Goal: Task Accomplishment & Management: Complete application form

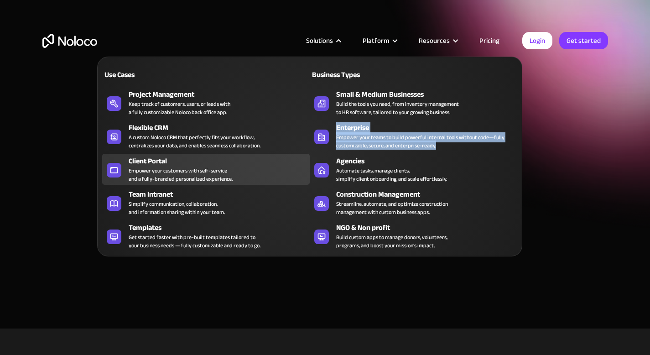
click at [170, 167] on div "Empower your customers with self-service and a fully-branded personalized exper…" at bounding box center [181, 175] width 104 height 16
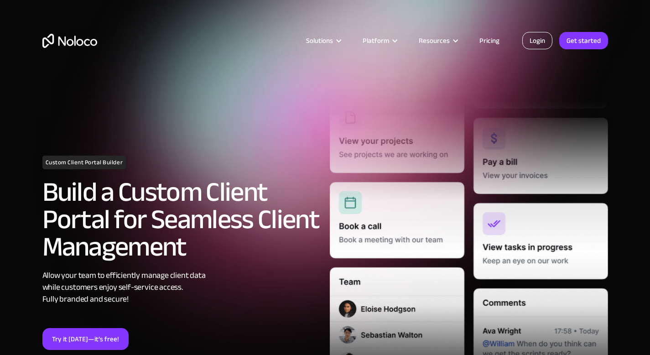
click at [540, 39] on link "Login" at bounding box center [537, 40] width 30 height 17
click at [575, 49] on div "Solutions Use Cases Business Types Project Management Keep track of customers, …" at bounding box center [325, 50] width 584 height 54
click at [0, 0] on link "Get started" at bounding box center [0, 0] width 0 height 0
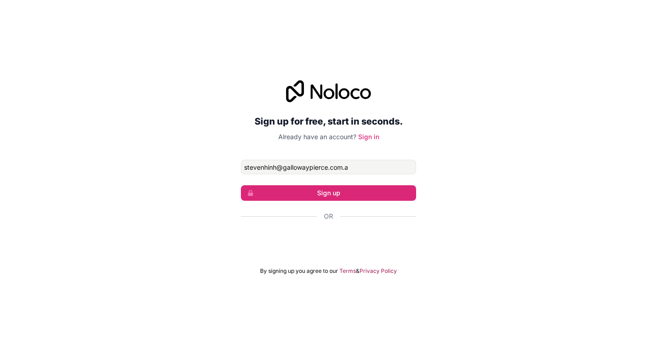
type input "[EMAIL_ADDRESS][DOMAIN_NAME]"
click button "Sign up" at bounding box center [328, 193] width 175 height 16
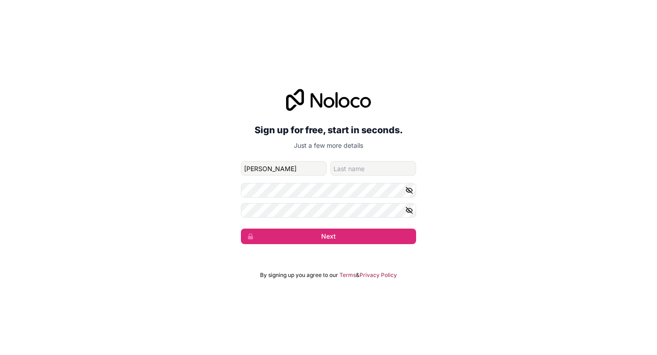
type input "steven"
type input "hinh"
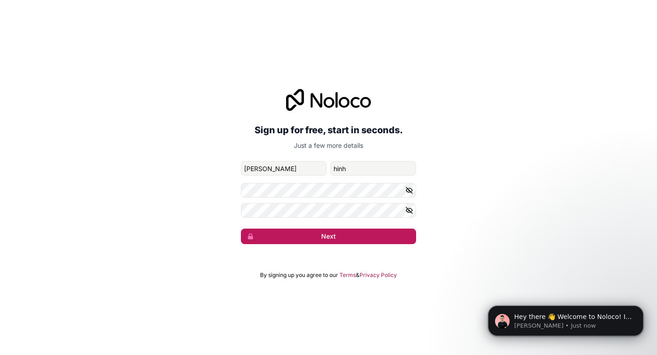
click at [346, 236] on button "Next" at bounding box center [328, 237] width 175 height 16
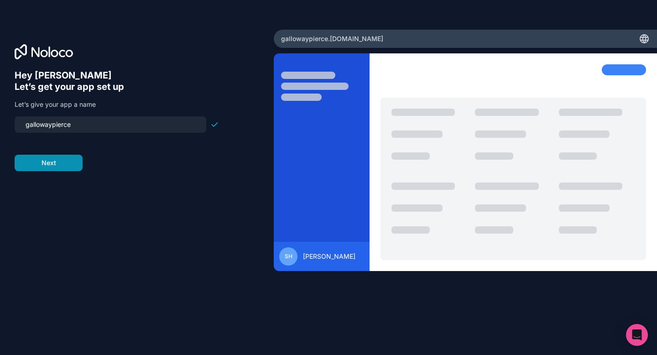
click at [62, 165] on button "Next" at bounding box center [49, 163] width 68 height 16
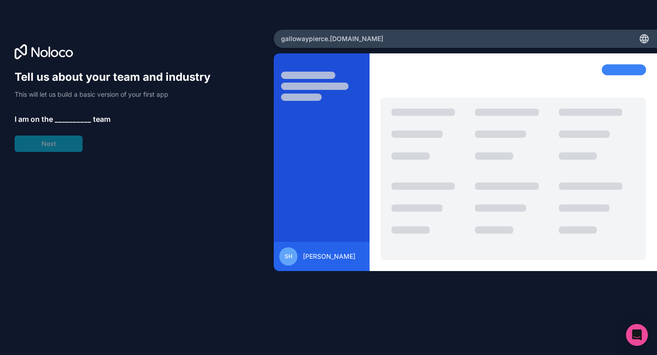
click at [63, 115] on span "__________" at bounding box center [73, 119] width 36 height 11
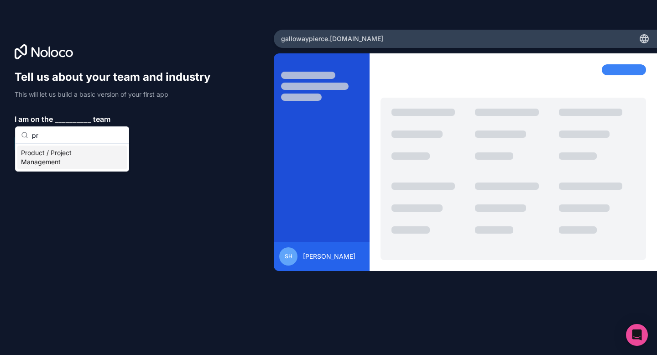
type input "p"
type input "s"
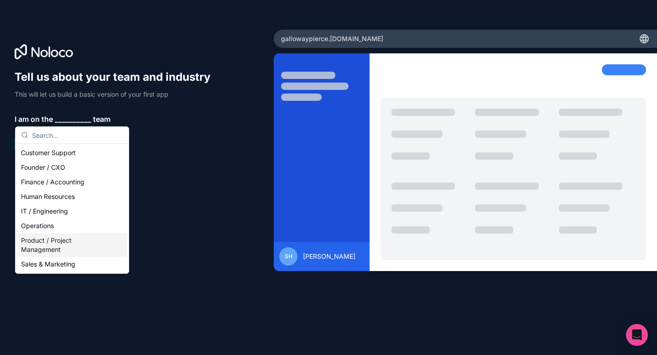
click at [64, 247] on div "Product / Project Management" at bounding box center [71, 245] width 109 height 24
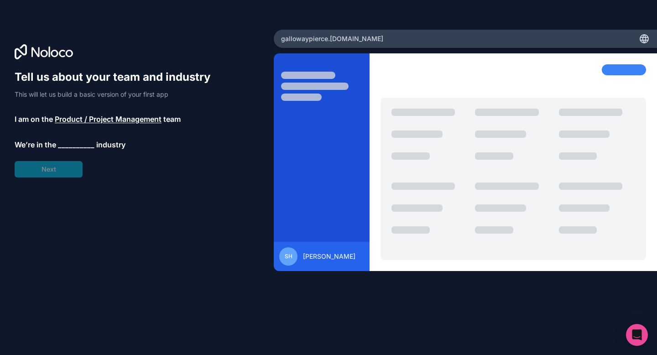
click at [70, 143] on span "__________" at bounding box center [76, 144] width 36 height 11
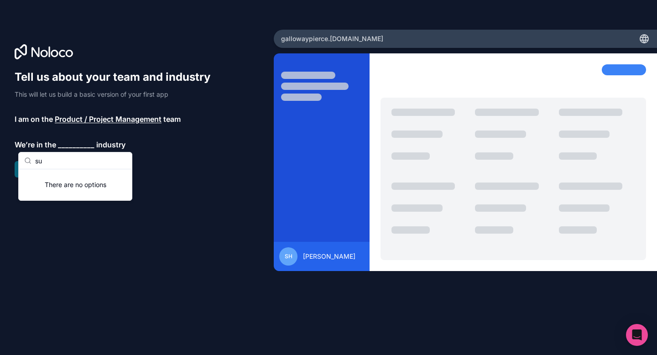
type input "s"
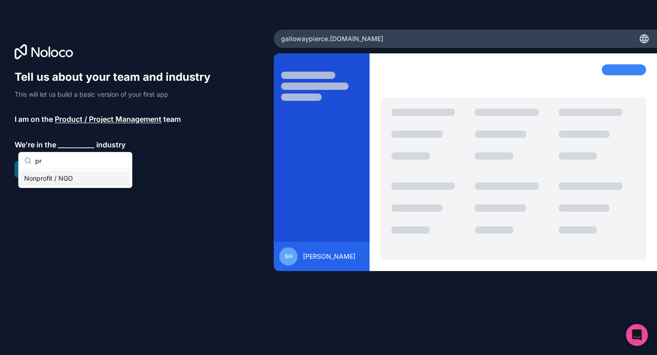
type input "p"
type input "s"
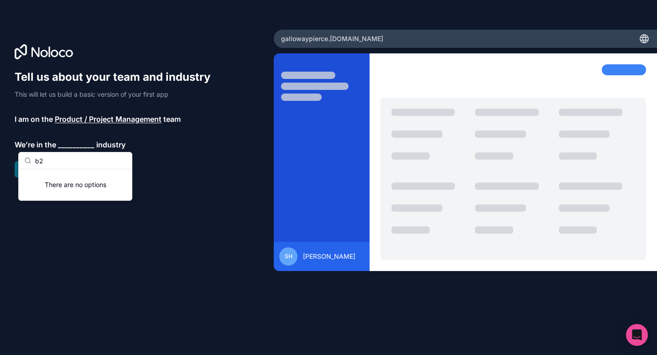
type input "b"
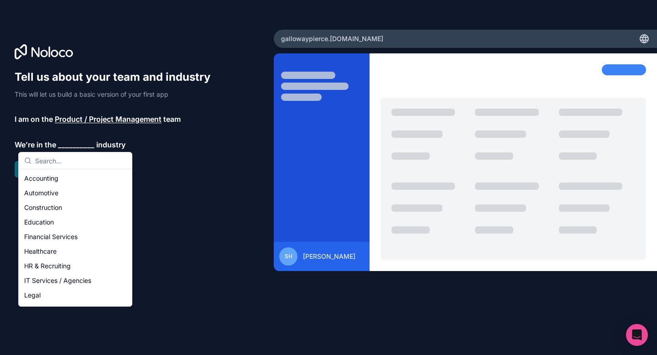
scroll to position [188, 0]
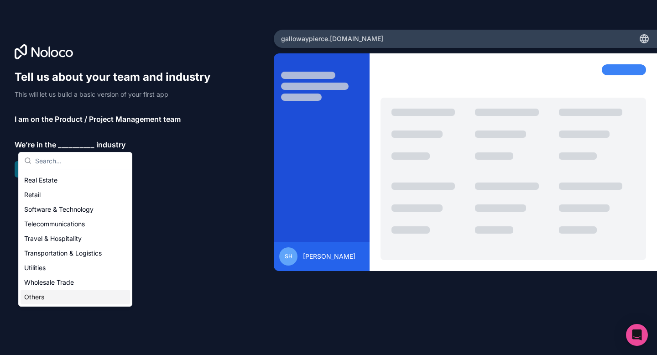
click at [52, 301] on div "Others" at bounding box center [75, 297] width 109 height 15
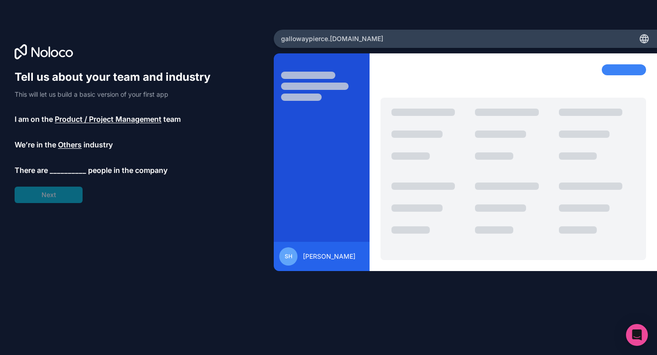
click at [68, 166] on span "__________" at bounding box center [68, 170] width 36 height 11
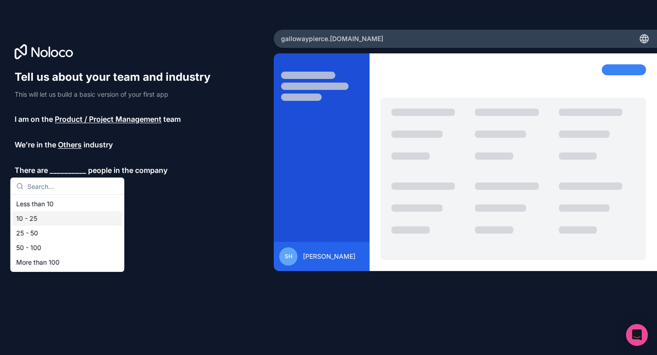
click at [66, 216] on div "10 - 25" at bounding box center [67, 218] width 109 height 15
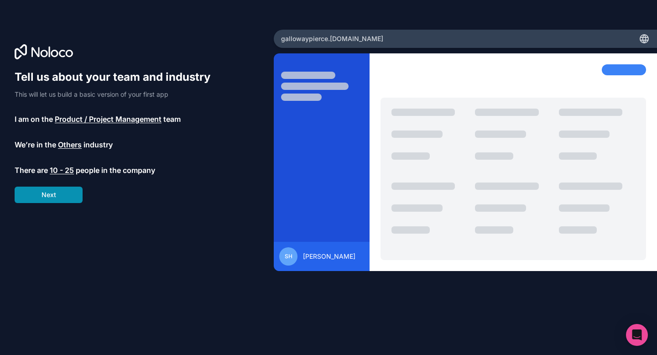
click at [58, 201] on button "Next" at bounding box center [49, 195] width 68 height 16
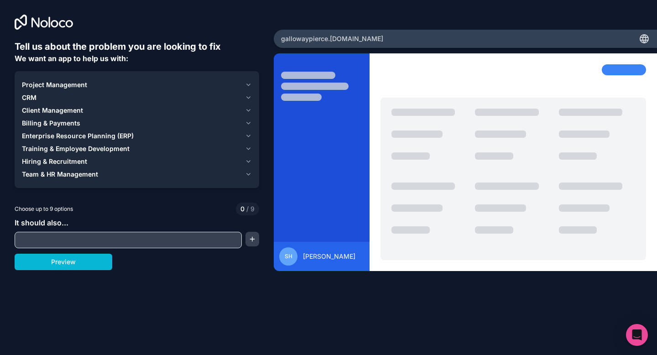
click at [133, 239] on input "text" at bounding box center [128, 240] width 223 height 13
click at [154, 220] on div "It should also..." at bounding box center [137, 232] width 245 height 31
click at [209, 233] on div at bounding box center [128, 240] width 227 height 16
click at [206, 242] on input "text" at bounding box center [128, 240] width 223 height 13
type input "Client Management"
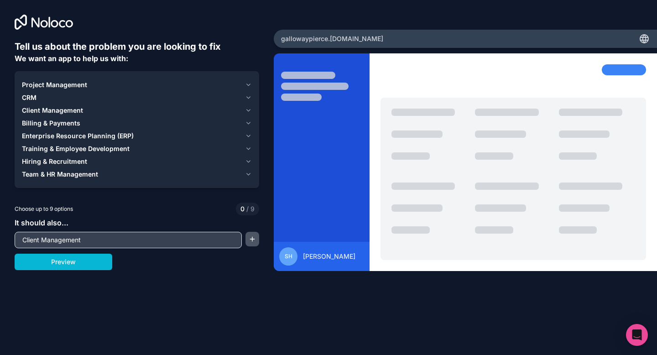
click at [250, 241] on button "button" at bounding box center [252, 239] width 14 height 15
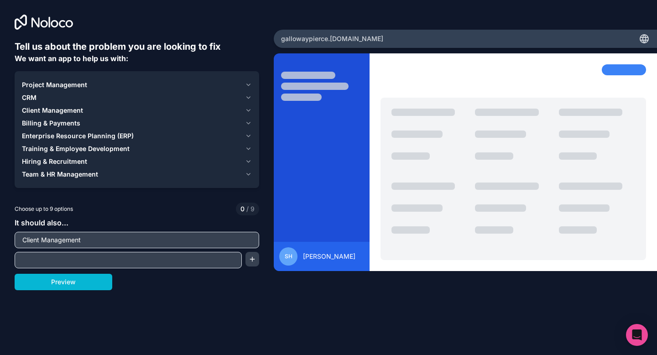
click at [118, 259] on input "text" at bounding box center [128, 260] width 223 height 13
type input "CRM"
click at [250, 265] on button "button" at bounding box center [252, 259] width 14 height 15
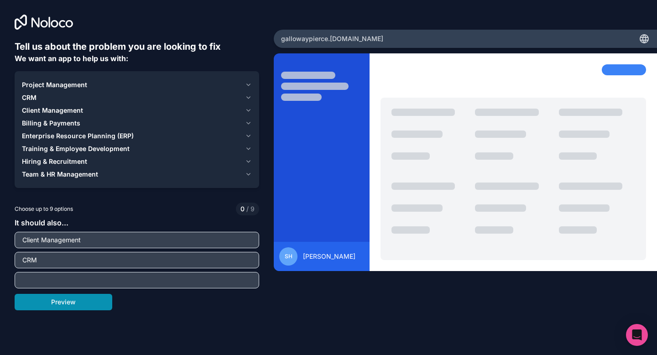
click at [74, 304] on button "Preview" at bounding box center [64, 302] width 98 height 16
click at [143, 178] on div "Team & HR Management" at bounding box center [131, 174] width 219 height 9
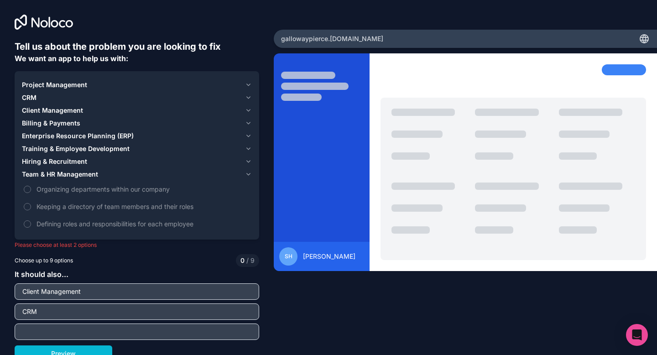
click at [154, 174] on div "Team & HR Management" at bounding box center [131, 174] width 219 height 9
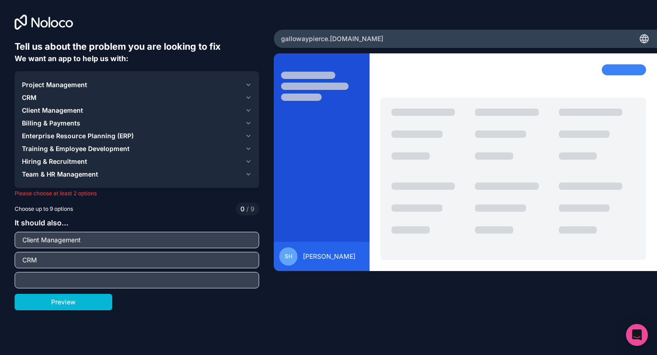
click at [178, 99] on div "CRM" at bounding box center [131, 97] width 219 height 9
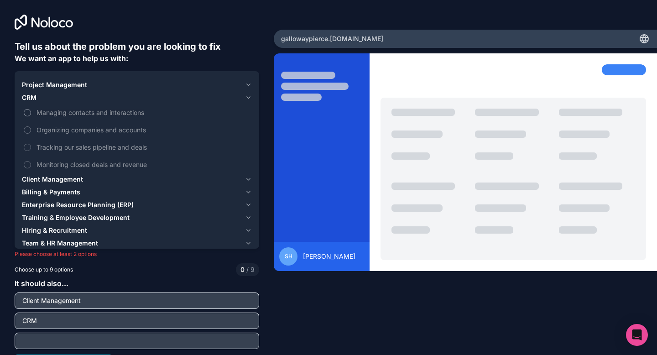
click at [104, 115] on span "Managing contacts and interactions" at bounding box center [142, 113] width 213 height 10
click at [31, 115] on button "Managing contacts and interactions" at bounding box center [27, 112] width 7 height 7
click at [111, 126] on span "Organizing companies and accounts" at bounding box center [142, 130] width 213 height 10
click at [31, 126] on button "Organizing companies and accounts" at bounding box center [27, 129] width 7 height 7
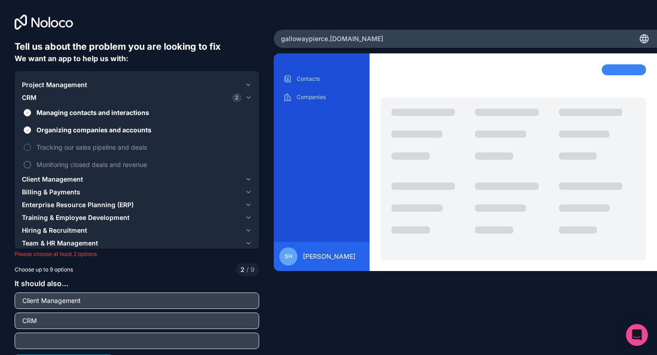
click at [139, 161] on span "Monitoring closed deals and revenue" at bounding box center [142, 165] width 213 height 10
click at [31, 161] on button "Monitoring closed deals and revenue" at bounding box center [27, 164] width 7 height 7
click at [245, 87] on icon "button" at bounding box center [248, 84] width 7 height 7
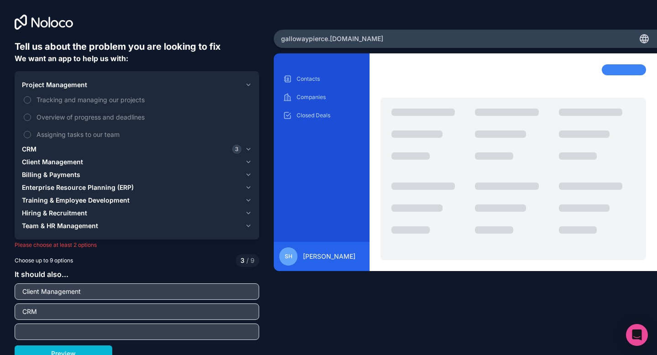
click at [245, 87] on icon "button" at bounding box center [248, 84] width 7 height 7
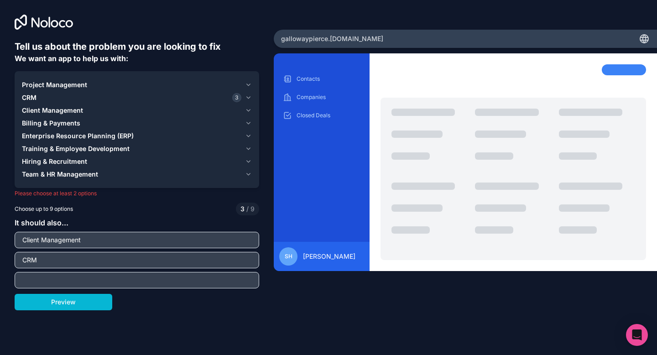
click at [246, 85] on icon "button" at bounding box center [248, 84] width 7 height 7
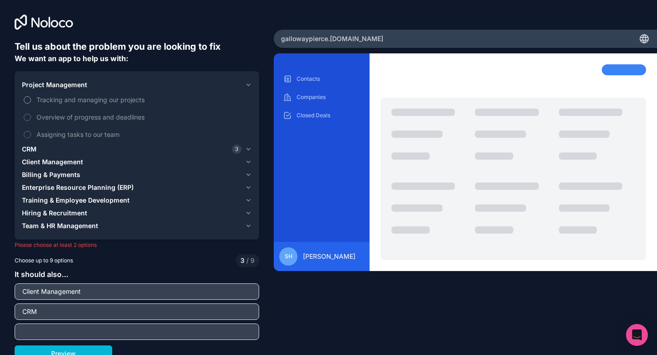
click at [139, 101] on span "Tracking and managing our projects" at bounding box center [142, 100] width 213 height 10
click at [31, 101] on button "Tracking and managing our projects" at bounding box center [27, 99] width 7 height 7
click at [148, 112] on label "Overview of progress and deadlines" at bounding box center [137, 117] width 230 height 17
click at [31, 114] on button "Overview of progress and deadlines" at bounding box center [27, 117] width 7 height 7
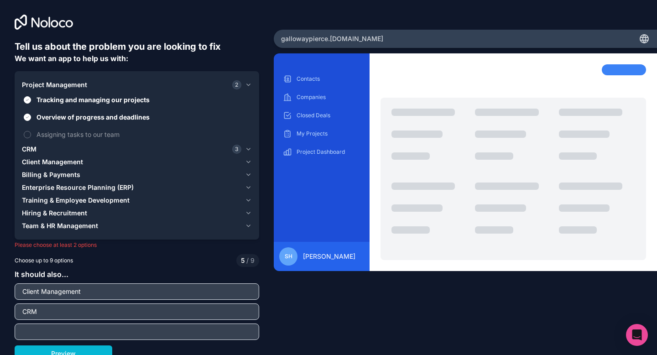
click at [185, 88] on div "Project Management 2" at bounding box center [131, 84] width 219 height 9
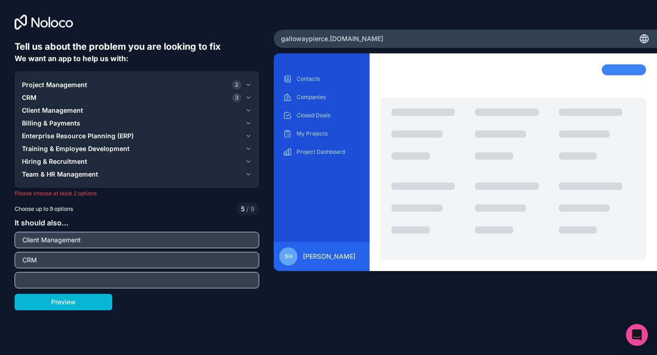
click at [185, 126] on div "Billing & Payments" at bounding box center [131, 123] width 219 height 9
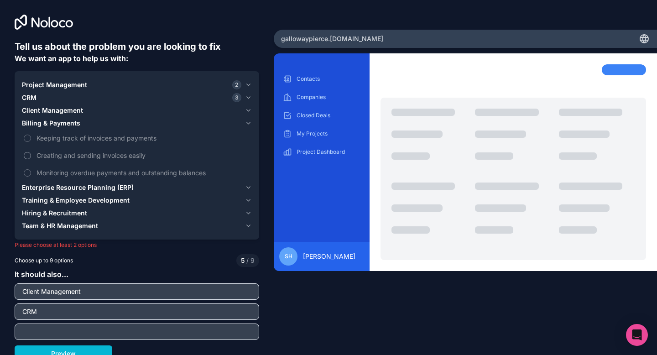
click at [127, 152] on span "Creating and sending invoices easily" at bounding box center [142, 156] width 213 height 10
click at [31, 152] on button "Creating and sending invoices easily" at bounding box center [27, 155] width 7 height 7
click at [154, 125] on div "Billing & Payments 1" at bounding box center [131, 123] width 219 height 9
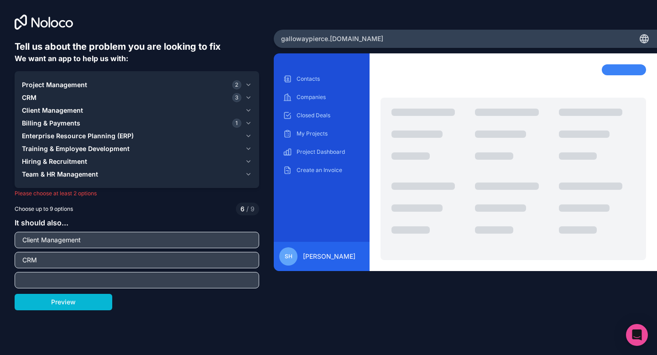
click at [148, 115] on button "Client Management" at bounding box center [137, 110] width 230 height 13
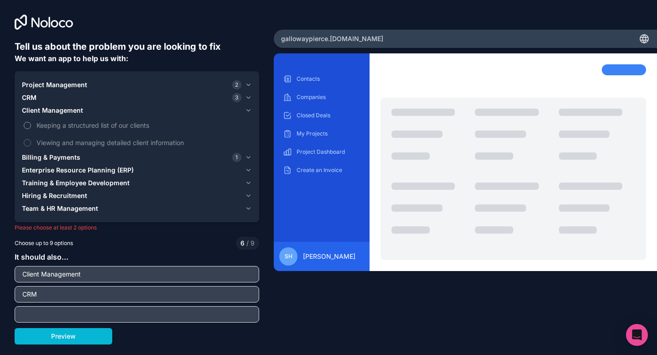
click at [141, 125] on span "Keeping a structured list of our clients" at bounding box center [142, 125] width 213 height 10
click at [31, 125] on button "Keeping a structured list of our clients" at bounding box center [27, 125] width 7 height 7
click at [135, 139] on span "Viewing and managing detailed client information" at bounding box center [142, 143] width 213 height 10
click at [31, 139] on button "Viewing and managing detailed client information" at bounding box center [27, 142] width 7 height 7
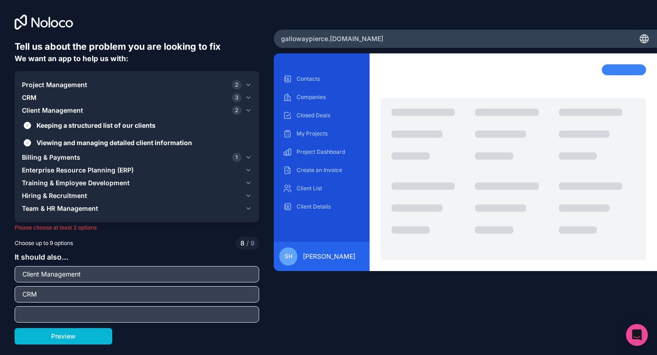
click at [147, 113] on div "Client Management 2" at bounding box center [131, 110] width 219 height 9
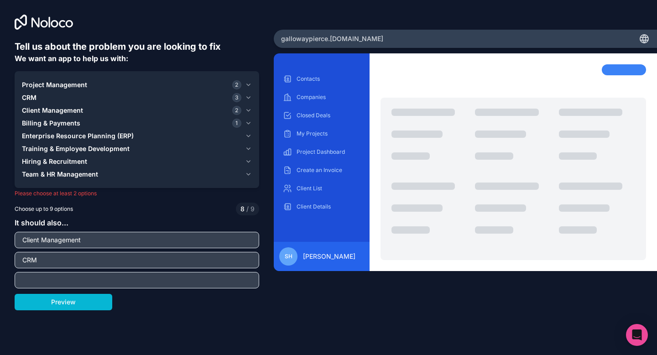
click at [130, 134] on span "Enterprise Resource Planning (ERP)" at bounding box center [78, 135] width 112 height 9
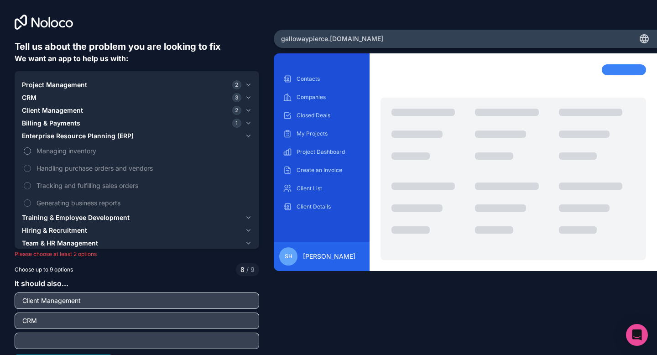
click at [105, 145] on label "Managing inventory" at bounding box center [137, 150] width 230 height 17
click at [31, 147] on button "Managing inventory" at bounding box center [27, 150] width 7 height 7
click at [98, 192] on label "Tracking and fulfilling sales orders" at bounding box center [137, 185] width 230 height 17
click at [101, 193] on label "Tracking and fulfilling sales orders" at bounding box center [137, 185] width 230 height 17
click at [93, 203] on span "Generating business reports" at bounding box center [142, 203] width 213 height 10
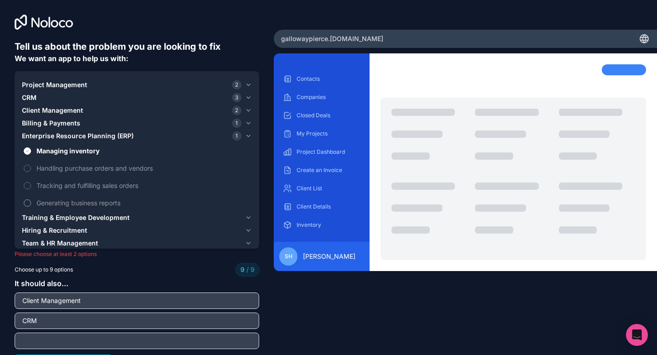
click at [87, 202] on span "Generating business reports" at bounding box center [142, 203] width 213 height 10
click at [32, 203] on label "Generating business reports" at bounding box center [137, 202] width 230 height 17
click at [58, 122] on span "Billing & Payments" at bounding box center [51, 123] width 58 height 9
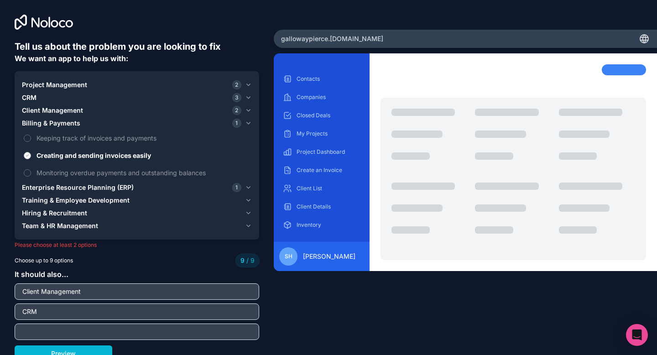
click at [56, 153] on span "Creating and sending invoices easily" at bounding box center [142, 156] width 213 height 10
click at [31, 153] on button "Creating and sending invoices easily" at bounding box center [27, 155] width 7 height 7
click at [102, 122] on div "Billing & Payments" at bounding box center [131, 123] width 219 height 9
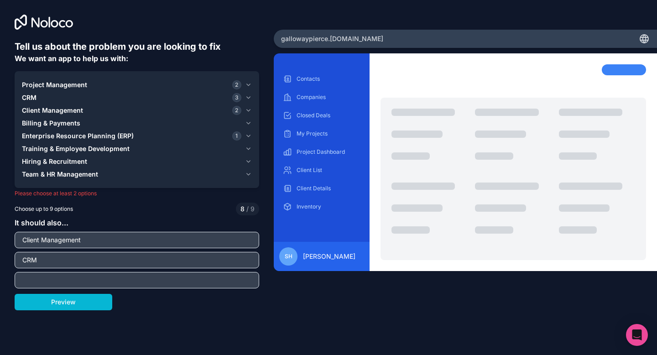
click at [78, 137] on span "Enterprise Resource Planning (ERP)" at bounding box center [78, 135] width 112 height 9
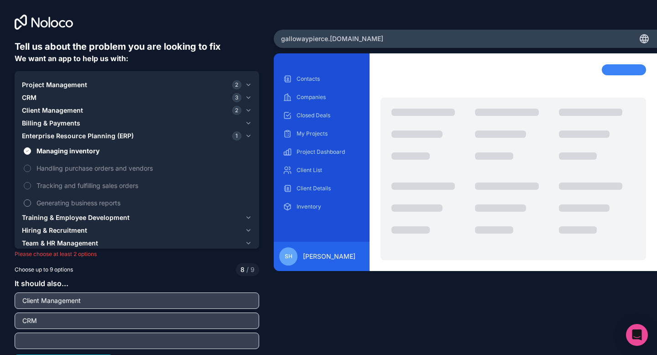
click at [40, 199] on span "Generating business reports" at bounding box center [142, 203] width 213 height 10
click at [31, 199] on button "Generating business reports" at bounding box center [27, 202] width 7 height 7
click at [243, 302] on input "Client Management" at bounding box center [137, 300] width 240 height 13
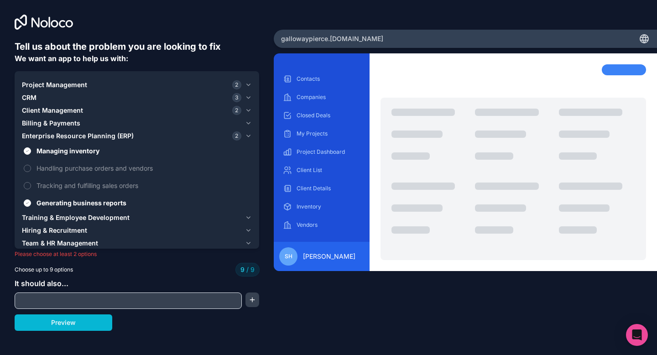
click at [119, 225] on button "Hiring & Recruitment" at bounding box center [137, 230] width 230 height 13
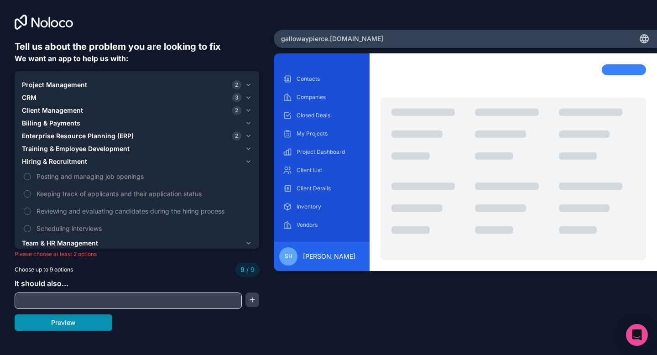
click at [96, 323] on button "Preview" at bounding box center [64, 322] width 98 height 16
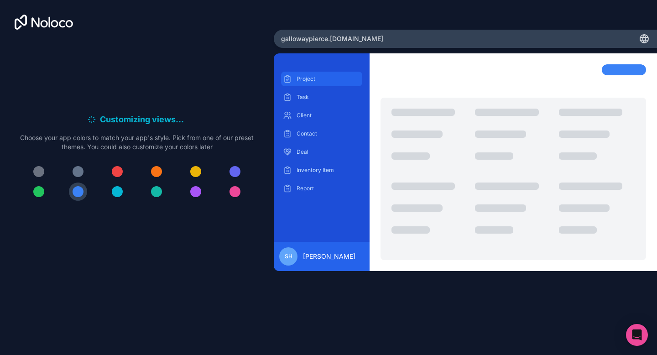
click at [322, 78] on p "Project" at bounding box center [329, 78] width 64 height 7
click at [318, 94] on p "Task" at bounding box center [329, 97] width 64 height 7
click at [313, 121] on div "Client" at bounding box center [321, 115] width 81 height 15
click at [313, 191] on p "Report" at bounding box center [329, 188] width 64 height 7
click at [114, 188] on div at bounding box center [117, 191] width 11 height 11
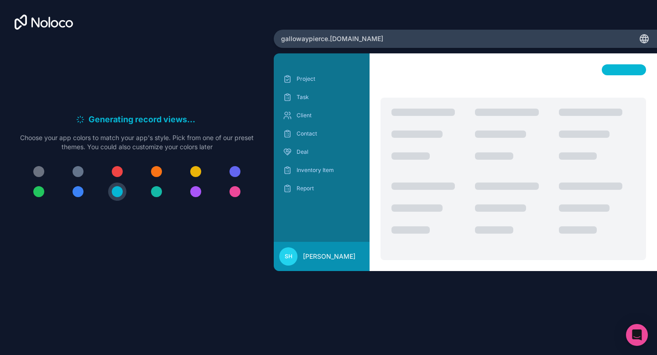
click at [117, 173] on div at bounding box center [117, 171] width 11 height 11
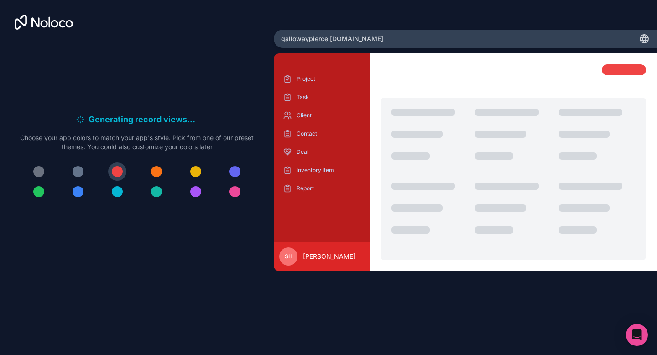
click at [81, 170] on div at bounding box center [78, 171] width 11 height 11
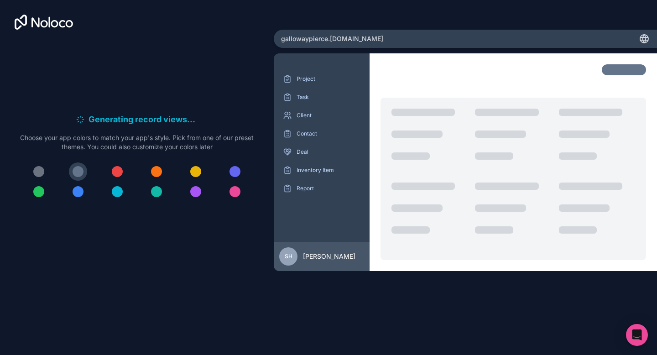
click at [37, 170] on div at bounding box center [38, 171] width 11 height 11
click at [33, 184] on button at bounding box center [39, 191] width 18 height 18
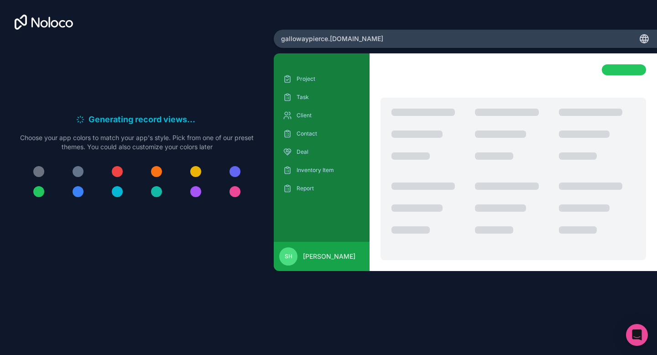
click at [34, 188] on div at bounding box center [38, 191] width 11 height 11
click at [235, 192] on div at bounding box center [234, 191] width 11 height 11
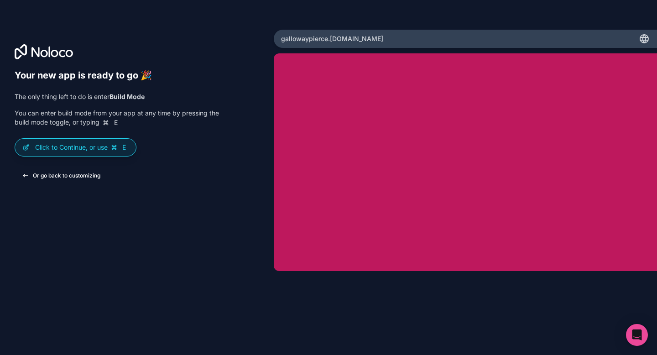
click at [80, 175] on button "Or go back to customizing" at bounding box center [61, 175] width 93 height 16
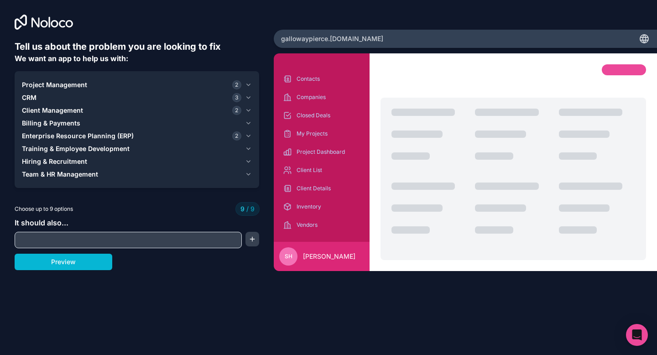
click at [365, 182] on div "Contacts Companies Closed Deals My Projects Project Dashboard Client List Clien…" at bounding box center [322, 167] width 96 height 207
click at [326, 150] on p "Project Dashboard" at bounding box center [329, 151] width 64 height 7
click at [164, 292] on div "Tell us about the problem you are looking to fix We want an app to help us with…" at bounding box center [137, 148] width 274 height 296
click at [97, 270] on div "Tell us about the problem you are looking to fix We want an app to help us with…" at bounding box center [137, 160] width 245 height 241
click at [94, 263] on button "Preview" at bounding box center [64, 262] width 98 height 16
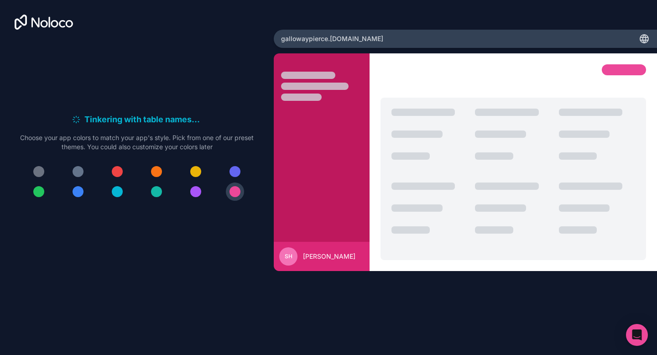
click at [193, 170] on div at bounding box center [195, 171] width 11 height 11
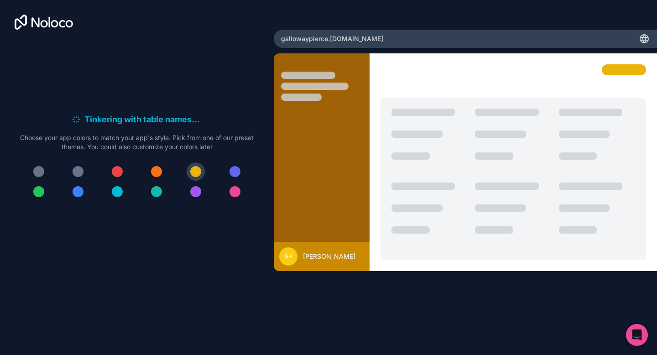
click at [193, 191] on div at bounding box center [195, 191] width 11 height 11
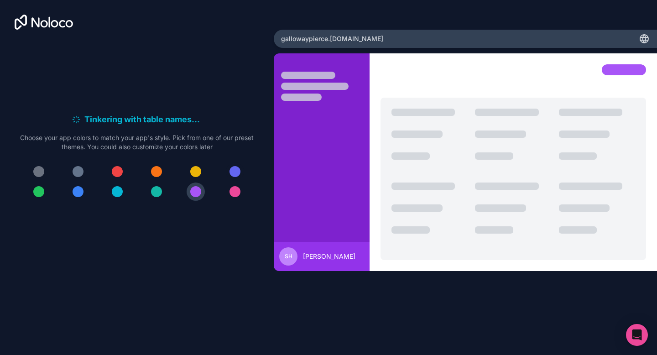
click at [233, 170] on div at bounding box center [234, 171] width 11 height 11
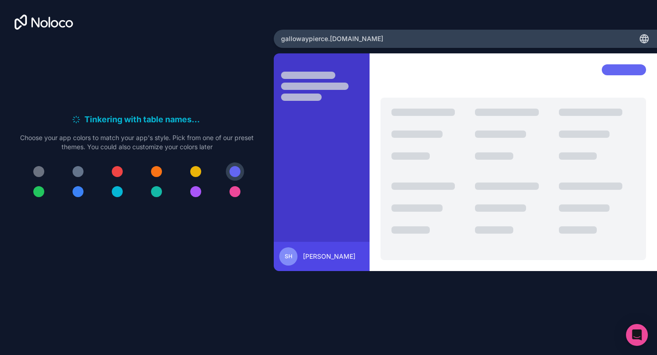
click at [72, 168] on button at bounding box center [78, 171] width 18 height 18
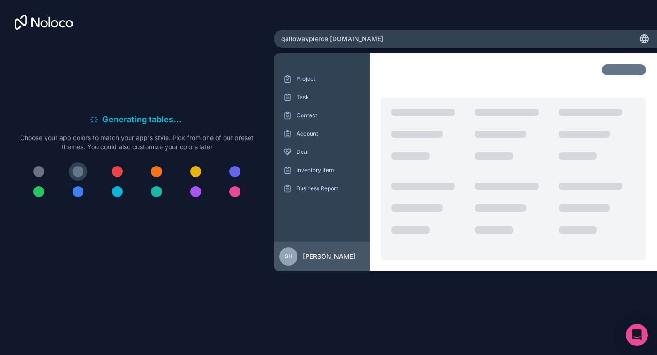
click at [40, 169] on div at bounding box center [38, 171] width 11 height 11
click at [119, 190] on div at bounding box center [117, 191] width 11 height 11
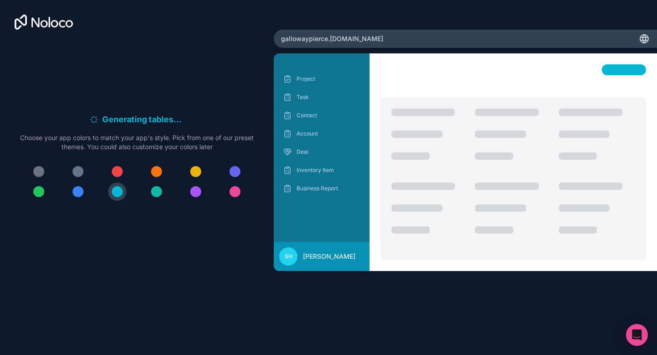
click at [156, 191] on div at bounding box center [156, 191] width 11 height 11
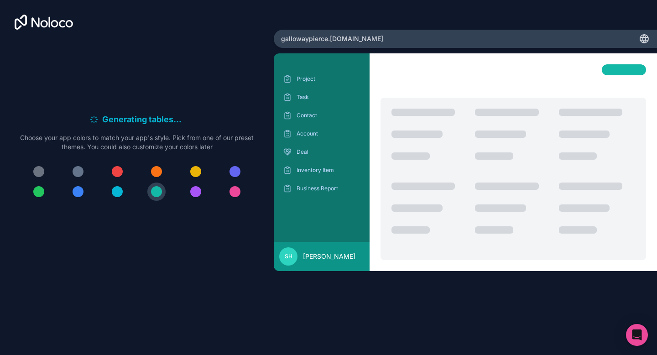
click at [79, 172] on div at bounding box center [78, 171] width 11 height 11
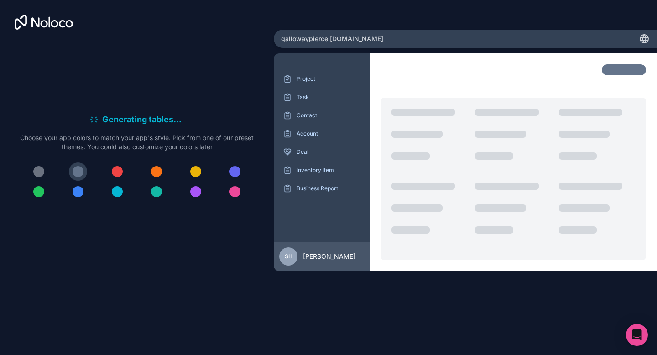
click at [42, 171] on div at bounding box center [38, 171] width 11 height 11
click at [38, 196] on div at bounding box center [38, 191] width 11 height 11
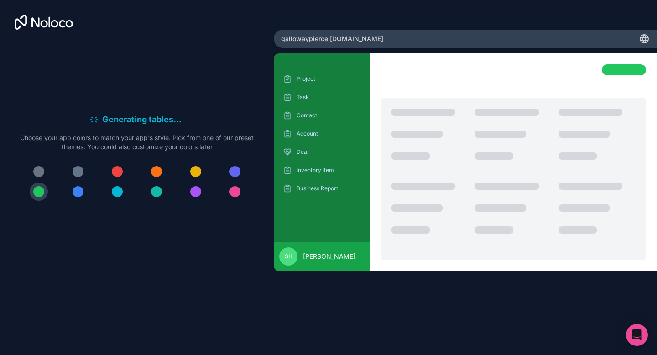
click at [71, 198] on div at bounding box center [137, 181] width 234 height 38
click at [237, 171] on div at bounding box center [234, 171] width 11 height 11
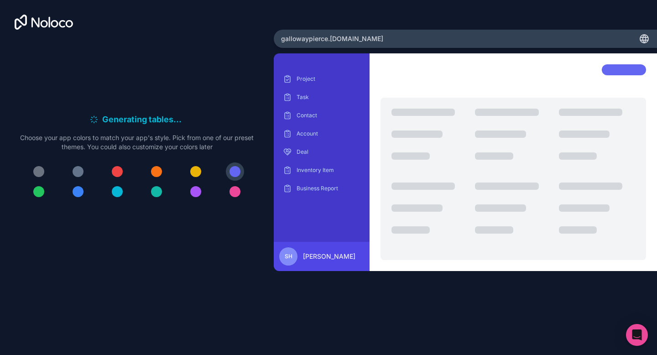
click at [237, 192] on div at bounding box center [234, 191] width 11 height 11
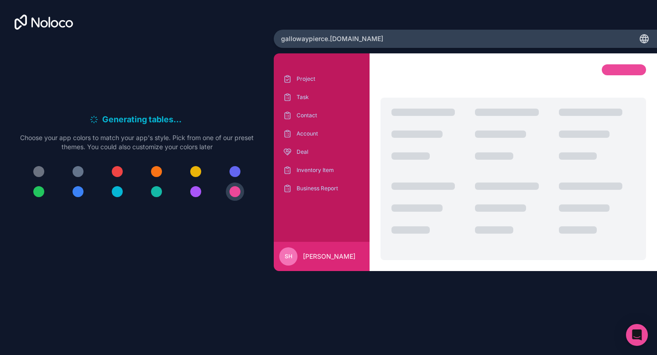
click at [201, 191] on div at bounding box center [195, 191] width 11 height 11
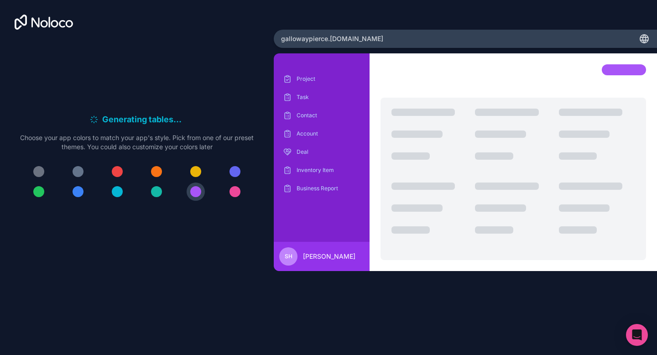
click at [153, 192] on div at bounding box center [156, 191] width 11 height 11
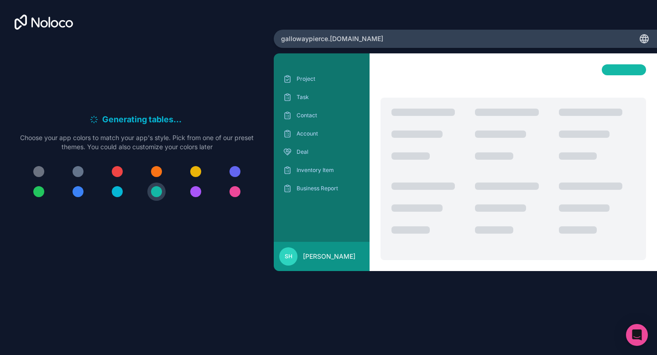
click at [114, 190] on div at bounding box center [117, 191] width 11 height 11
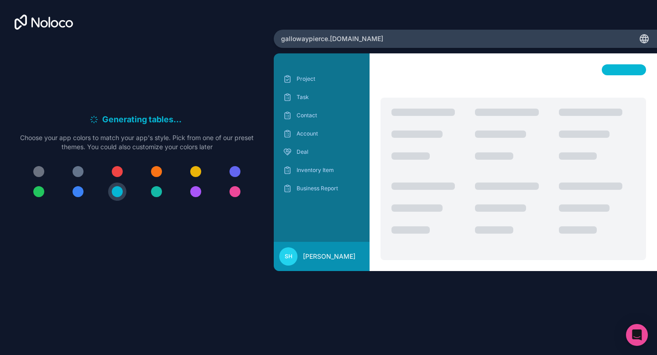
click at [171, 281] on div "Generating tables . . . Meanwhile, let's personalize it! Choose your app colors…" at bounding box center [137, 160] width 245 height 241
click at [333, 174] on div "Inventory Item" at bounding box center [321, 170] width 81 height 15
click at [323, 187] on p "Business Report" at bounding box center [329, 188] width 64 height 7
click at [318, 167] on p "Inventory Item" at bounding box center [329, 170] width 64 height 7
click at [310, 136] on p "Account" at bounding box center [329, 133] width 64 height 7
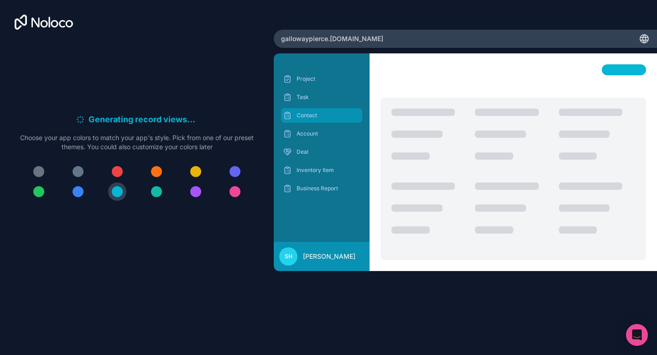
click at [309, 114] on p "Contact" at bounding box center [329, 115] width 64 height 7
click at [307, 98] on p "Task" at bounding box center [329, 97] width 64 height 7
click at [307, 78] on p "Project" at bounding box center [329, 78] width 64 height 7
click at [339, 40] on span "gallowaypierce .noloco.co" at bounding box center [332, 38] width 102 height 9
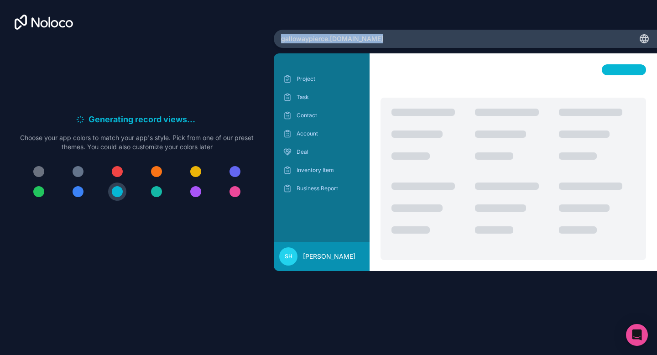
click at [339, 40] on span "gallowaypierce .noloco.co" at bounding box center [332, 38] width 102 height 9
click at [230, 253] on div "Generating record views . . . Meanwhile, let's personalize it! Choose your app …" at bounding box center [137, 160] width 245 height 241
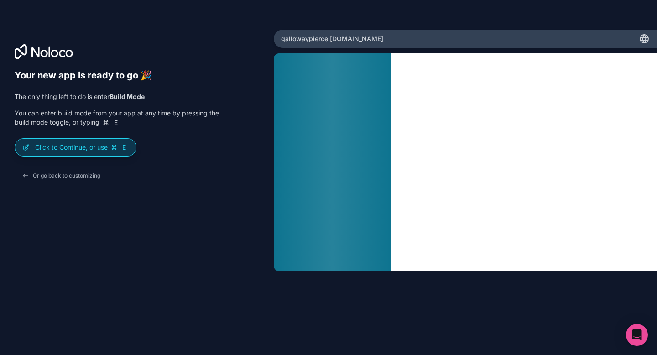
click at [92, 148] on p "Click to Continue, or use E" at bounding box center [82, 147] width 94 height 9
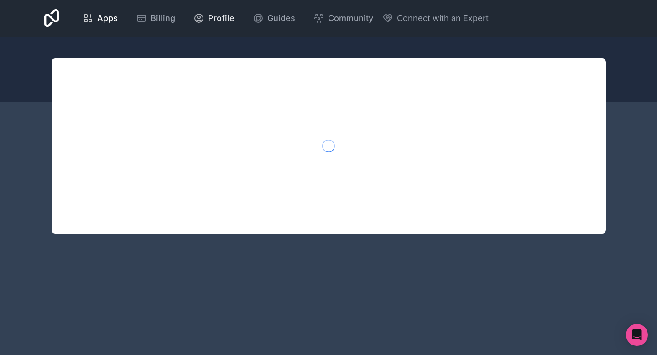
click at [213, 21] on span "Profile" at bounding box center [221, 18] width 26 height 13
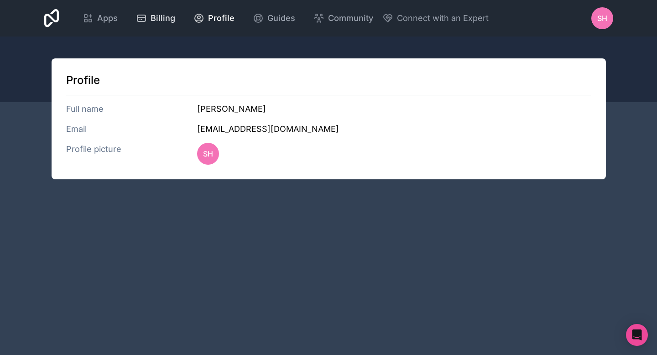
click at [157, 21] on span "Billing" at bounding box center [163, 18] width 25 height 13
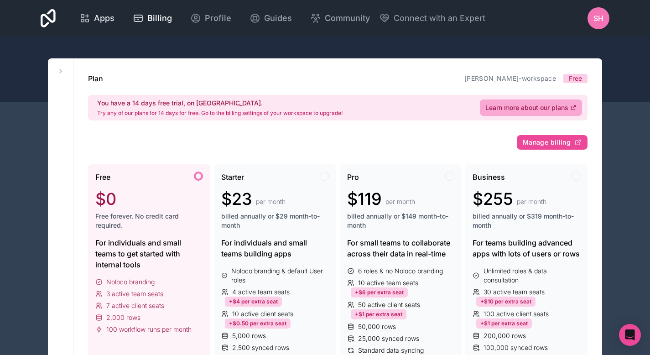
click at [96, 17] on span "Apps" at bounding box center [104, 18] width 21 height 13
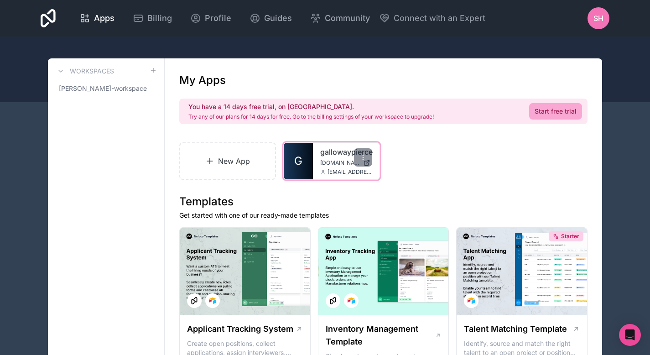
click at [319, 157] on div "gallowaypierce [DOMAIN_NAME] [EMAIL_ADDRESS][DOMAIN_NAME]" at bounding box center [346, 161] width 67 height 36
